Goal: Task Accomplishment & Management: Complete application form

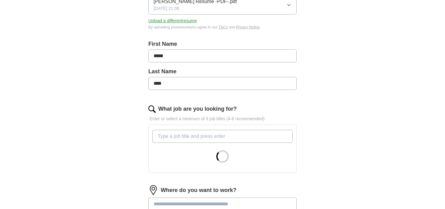
scroll to position [104, 0]
click at [208, 136] on input "What job are you looking for?" at bounding box center [222, 135] width 140 height 13
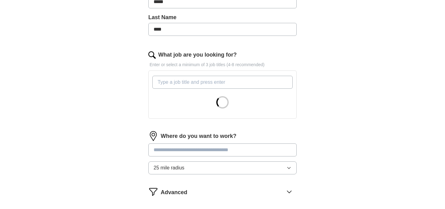
scroll to position [160, 0]
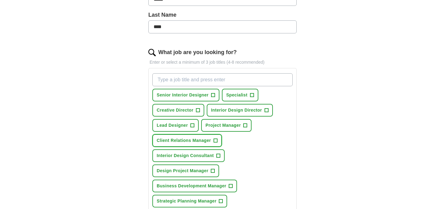
click at [204, 143] on span "Client Relations Manager" at bounding box center [184, 140] width 54 height 6
click at [0, 0] on span "×" at bounding box center [0, 0] width 0 height 0
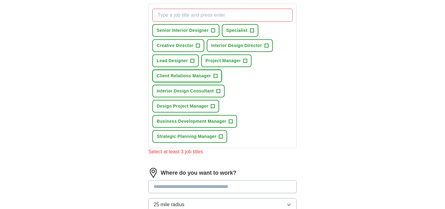
scroll to position [224, 0]
click at [220, 91] on button "Interior Design Consultant +" at bounding box center [188, 90] width 72 height 13
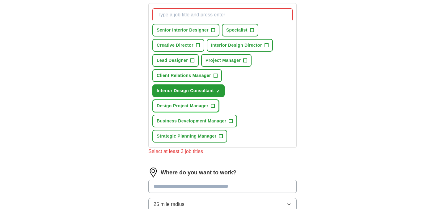
click at [214, 106] on span "+" at bounding box center [213, 106] width 4 height 5
click at [267, 45] on span "+" at bounding box center [267, 45] width 4 height 5
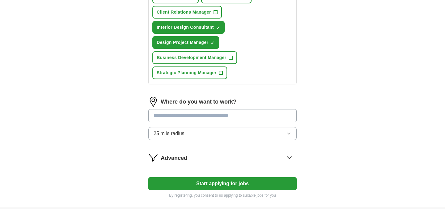
scroll to position [288, 0]
click at [264, 116] on input at bounding box center [222, 115] width 148 height 13
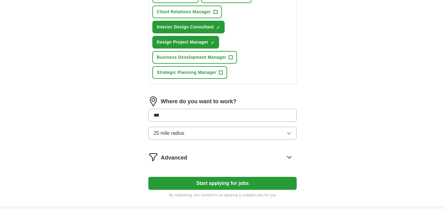
type input "****"
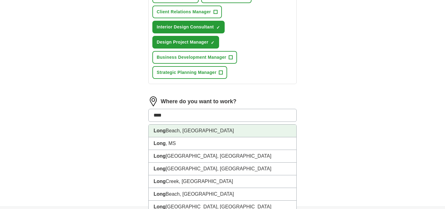
click at [232, 131] on li "[GEOGRAPHIC_DATA], [GEOGRAPHIC_DATA]" at bounding box center [223, 131] width 148 height 13
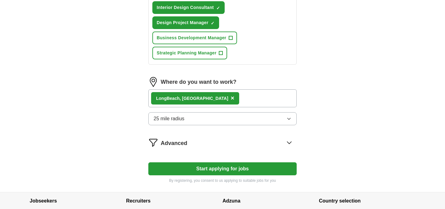
click at [229, 166] on button "Start applying for jobs" at bounding box center [222, 168] width 148 height 13
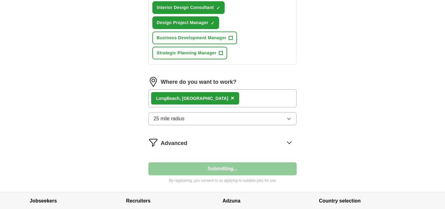
select select "**"
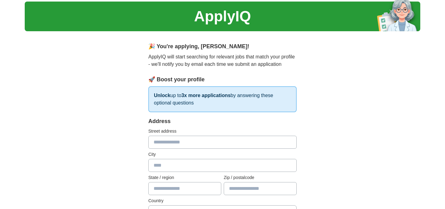
scroll to position [0, 0]
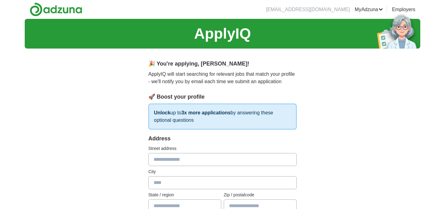
click at [229, 163] on input "text" at bounding box center [222, 159] width 148 height 13
type input "**********"
type input "**"
type input "*****"
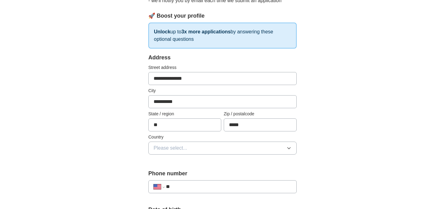
scroll to position [83, 0]
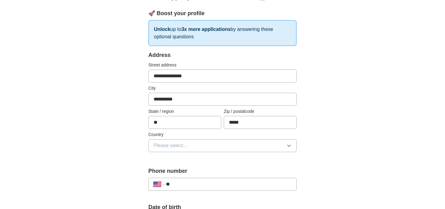
click at [199, 147] on button "Please select..." at bounding box center [222, 145] width 148 height 13
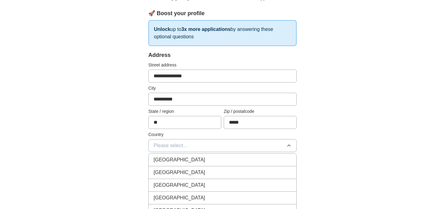
click at [191, 171] on div "[GEOGRAPHIC_DATA]" at bounding box center [223, 172] width 138 height 7
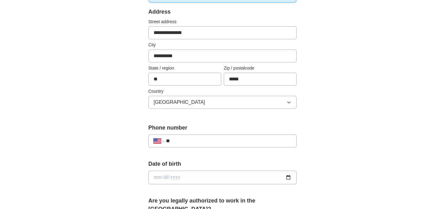
scroll to position [128, 0]
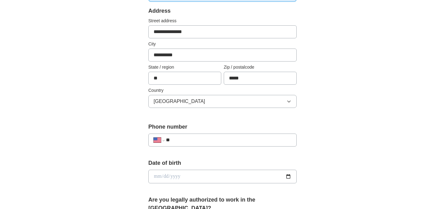
click at [190, 138] on input "**" at bounding box center [228, 139] width 125 height 7
type input "**********"
click at [183, 179] on input "date" at bounding box center [222, 177] width 148 height 14
click at [160, 176] on input "date" at bounding box center [222, 177] width 148 height 14
type input "**********"
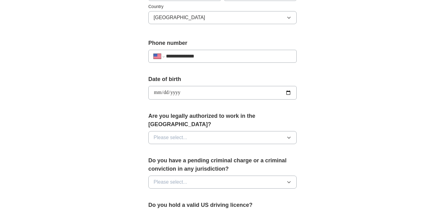
scroll to position [212, 0]
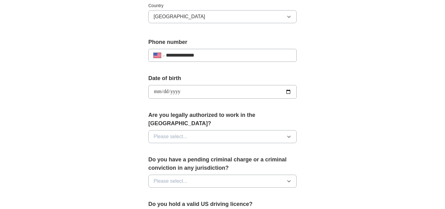
click at [182, 133] on span "Please select..." at bounding box center [171, 136] width 34 height 7
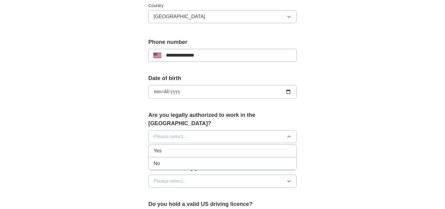
click at [181, 147] on div "Yes" at bounding box center [223, 150] width 138 height 7
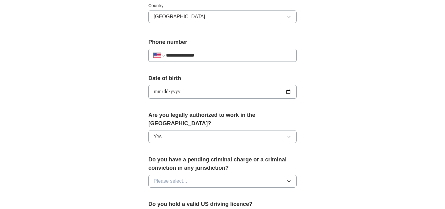
click at [181, 177] on span "Please select..." at bounding box center [171, 180] width 34 height 7
click at [177, 204] on div "No" at bounding box center [223, 207] width 138 height 7
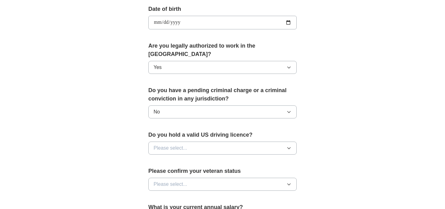
scroll to position [283, 0]
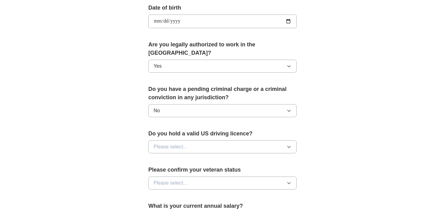
click at [191, 140] on button "Please select..." at bounding box center [222, 146] width 148 height 13
click at [187, 157] on div "Yes" at bounding box center [223, 160] width 138 height 7
click at [192, 184] on div "Please confirm your veteran status Please select..." at bounding box center [222, 180] width 148 height 29
click at [193, 177] on button "Please select..." at bounding box center [222, 183] width 148 height 13
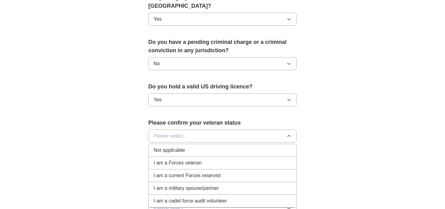
scroll to position [329, 0]
click at [185, 147] on span "Not applicable" at bounding box center [169, 150] width 31 height 7
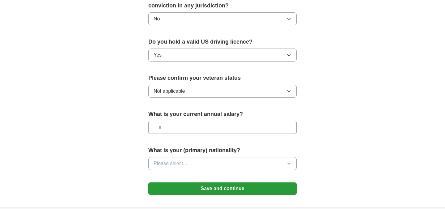
scroll to position [376, 0]
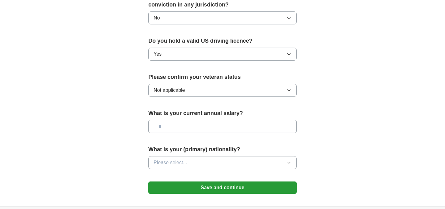
click at [192, 156] on button "Please select..." at bounding box center [222, 162] width 148 height 13
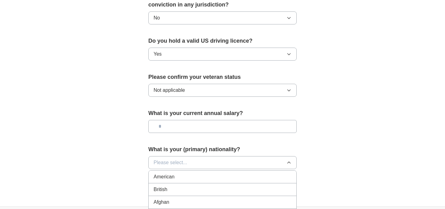
click at [191, 173] on div "American" at bounding box center [223, 176] width 138 height 7
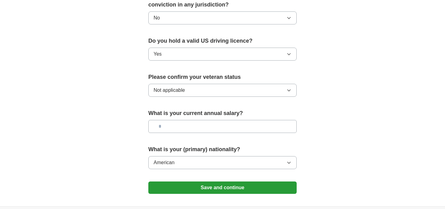
click at [190, 181] on button "Save and continue" at bounding box center [222, 187] width 148 height 12
